Goal: Check status: Check status

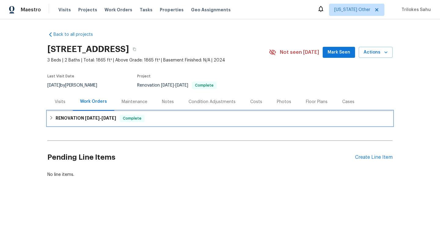
click at [50, 120] on div "RENOVATION [DATE] - [DATE] Complete" at bounding box center [220, 118] width 342 height 7
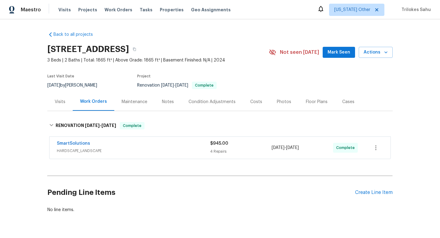
click at [70, 149] on span "HARDSCAPE_LANDSCAPE" at bounding box center [133, 151] width 153 height 6
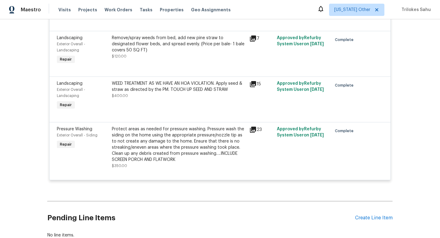
scroll to position [201, 0]
click at [163, 89] on div "WEED TREATMENT AS WE HAVE AN HOA VIOLATION. Apply seed & straw as directed by t…" at bounding box center [179, 87] width 134 height 12
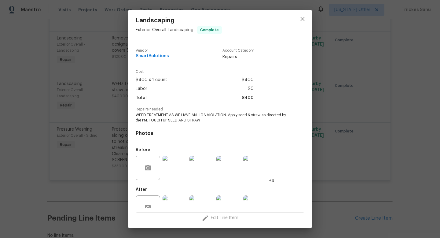
scroll to position [18, 0]
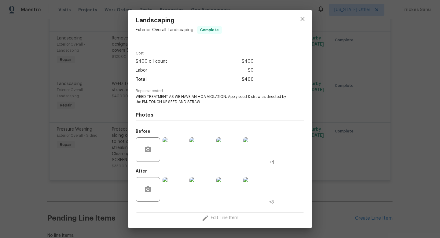
click at [172, 193] on img at bounding box center [175, 189] width 24 height 24
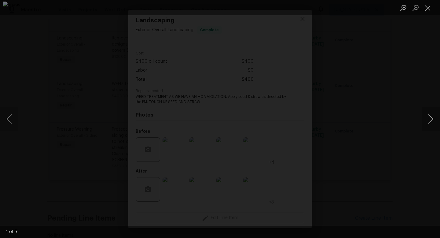
click at [429, 117] on button "Next image" at bounding box center [431, 119] width 18 height 24
click at [429, 120] on button "Next image" at bounding box center [431, 119] width 18 height 24
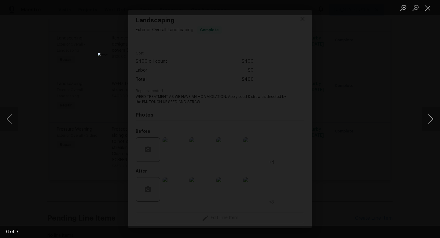
click at [429, 120] on button "Next image" at bounding box center [431, 119] width 18 height 24
click at [423, 12] on button "Close lightbox" at bounding box center [428, 7] width 12 height 11
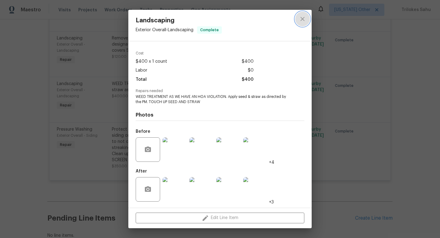
click at [302, 16] on icon "close" at bounding box center [302, 18] width 7 height 7
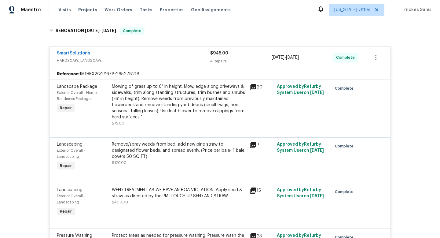
scroll to position [0, 0]
